Goal: Contribute content: Add original content to the website for others to see

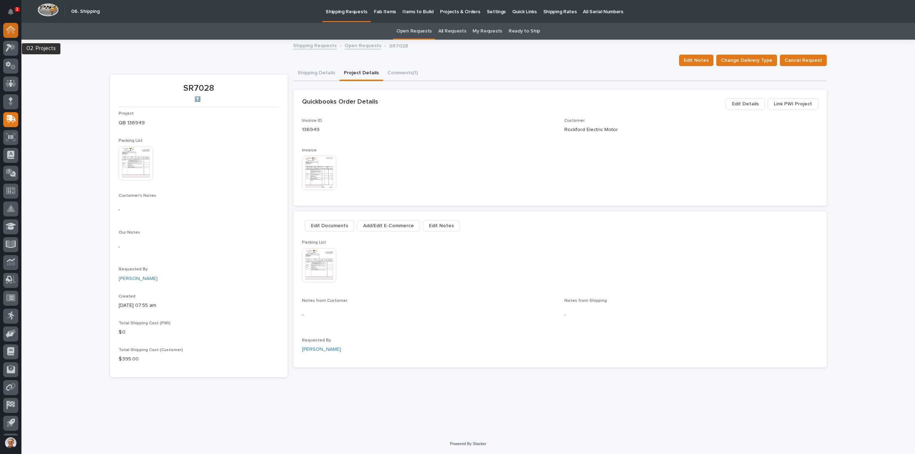
click at [9, 27] on icon at bounding box center [10, 30] width 9 height 8
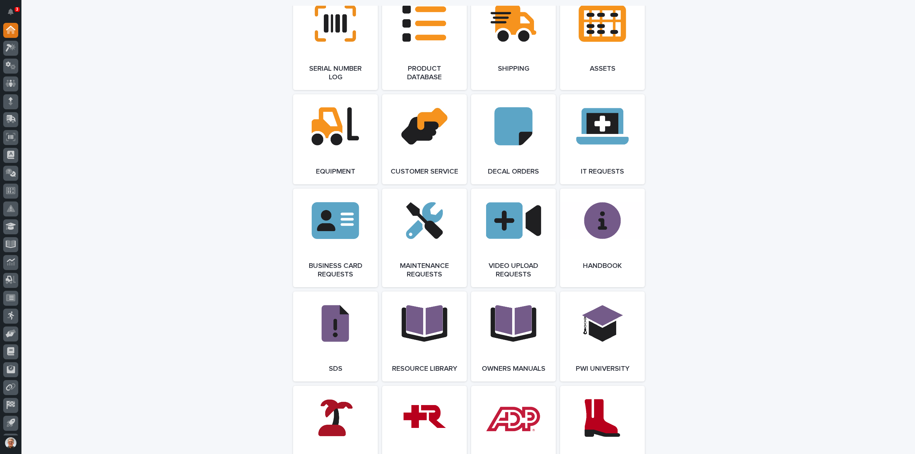
scroll to position [1001, 0]
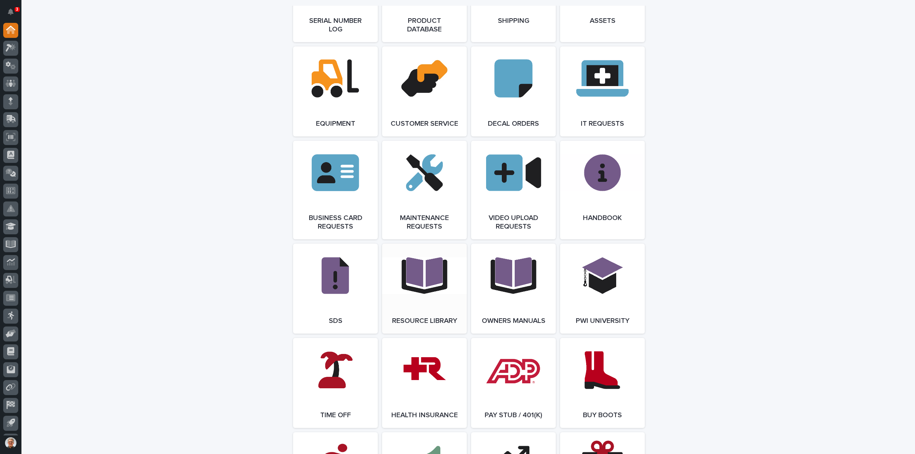
click at [424, 286] on link "Open Link" at bounding box center [424, 289] width 85 height 90
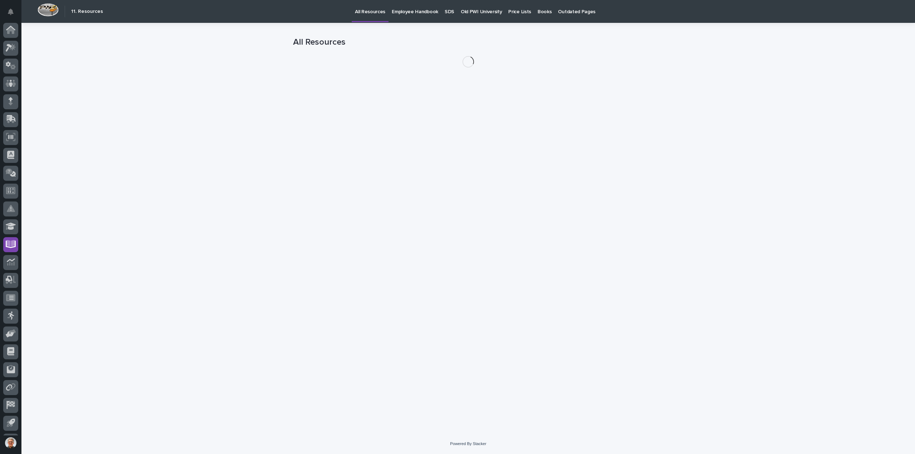
scroll to position [16, 0]
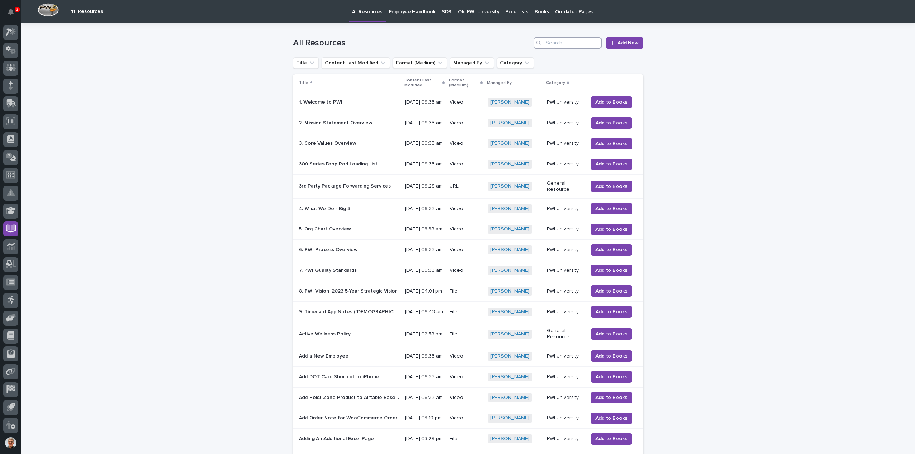
click at [555, 43] on input "Search" at bounding box center [568, 42] width 68 height 11
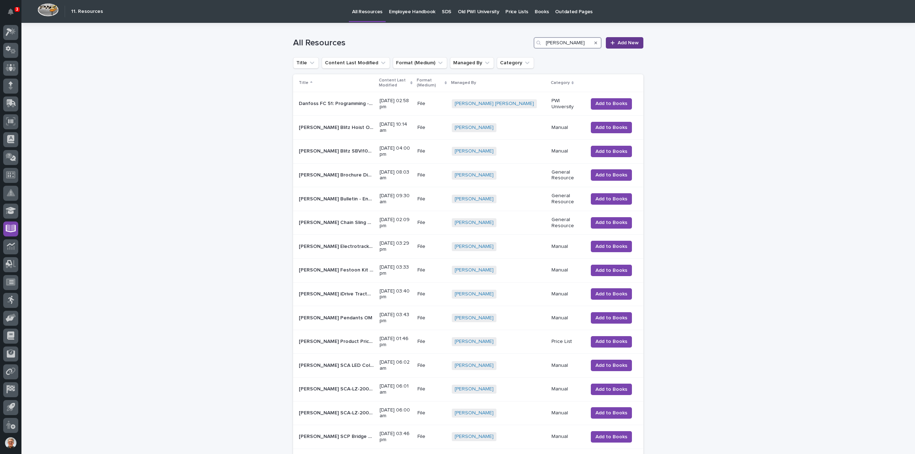
type input "starke"
click at [624, 40] on span "Add New" at bounding box center [628, 43] width 21 height 6
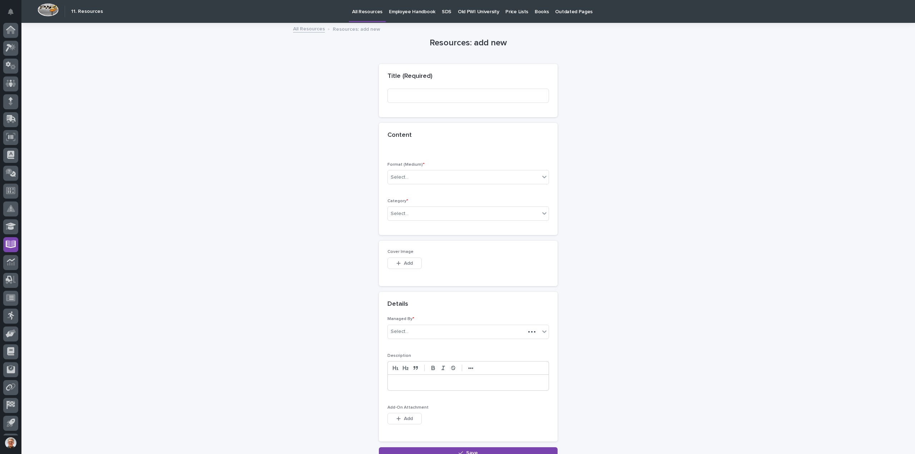
scroll to position [16, 0]
click at [399, 95] on input at bounding box center [469, 96] width 162 height 14
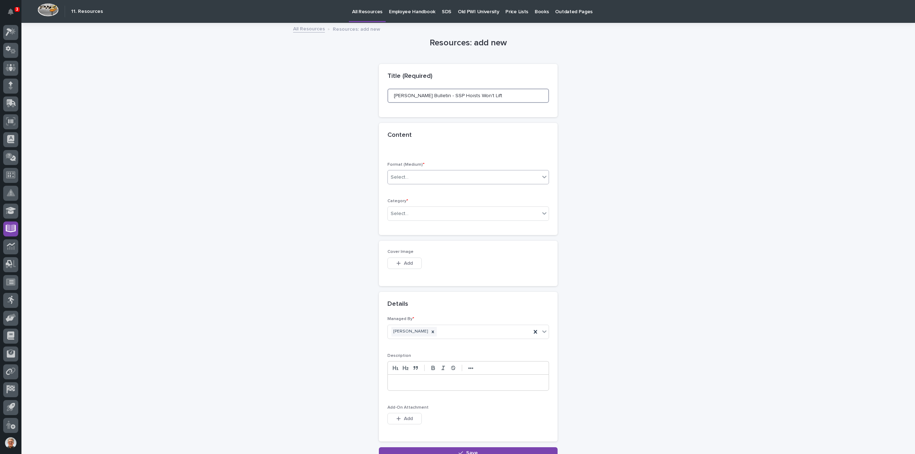
type input "Starke Bulletin - SSP Hoists Won't Lift"
click at [400, 176] on div "Select..." at bounding box center [400, 178] width 18 height 8
click at [393, 204] on div "File" at bounding box center [465, 203] width 161 height 13
click at [397, 214] on div "Select..." at bounding box center [400, 214] width 18 height 8
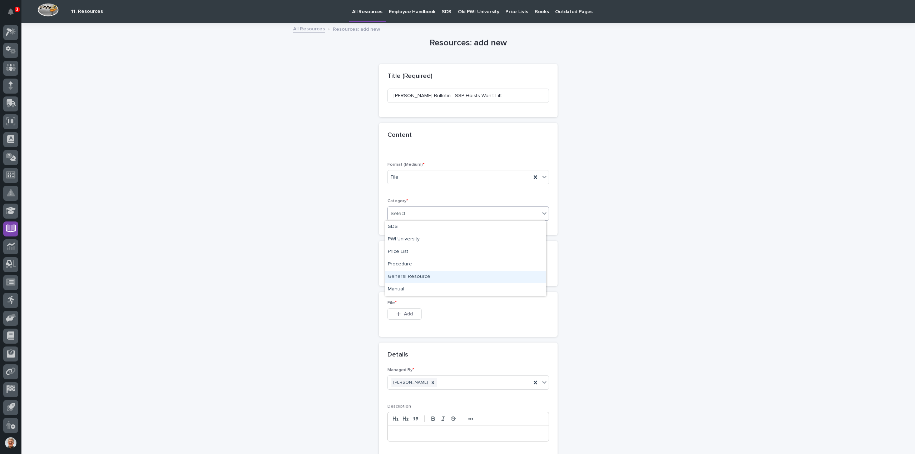
click at [398, 277] on div "General Resource" at bounding box center [465, 277] width 161 height 13
click at [398, 312] on icon "button" at bounding box center [398, 314] width 4 height 5
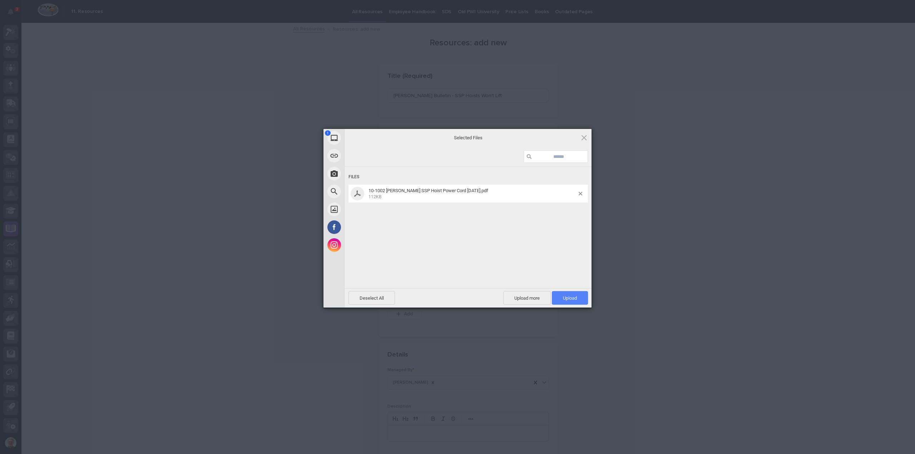
click at [567, 297] on span "Upload 1" at bounding box center [570, 298] width 14 height 5
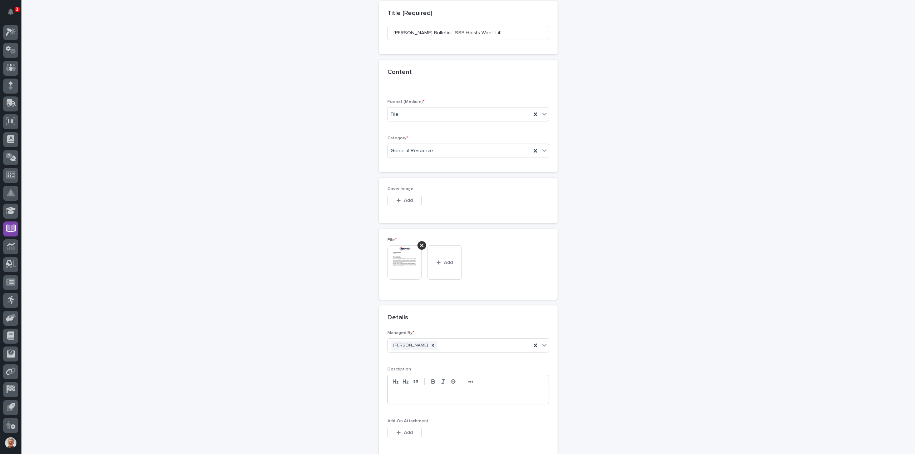
scroll to position [136, 0]
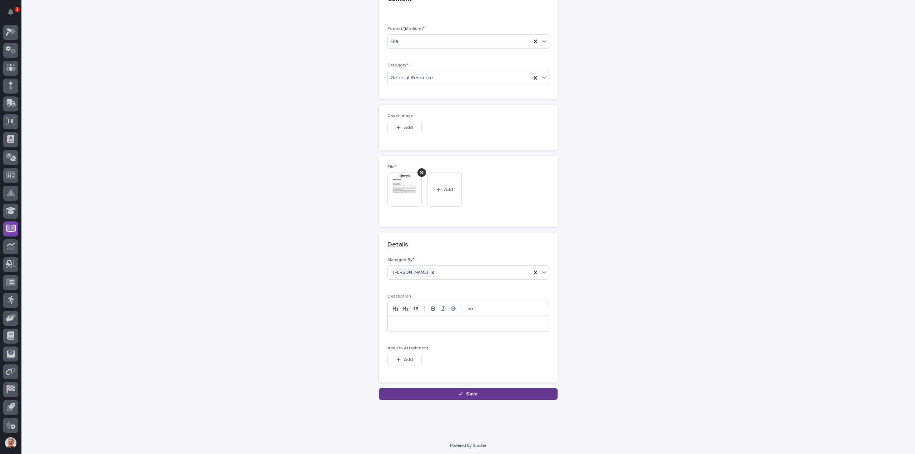
click at [468, 391] on span "Save" at bounding box center [472, 394] width 12 height 6
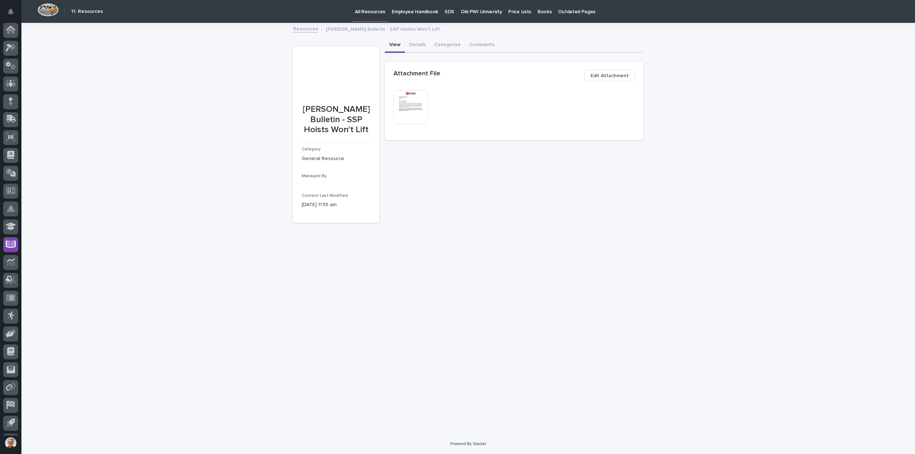
scroll to position [16, 0]
